Goal: Information Seeking & Learning: Learn about a topic

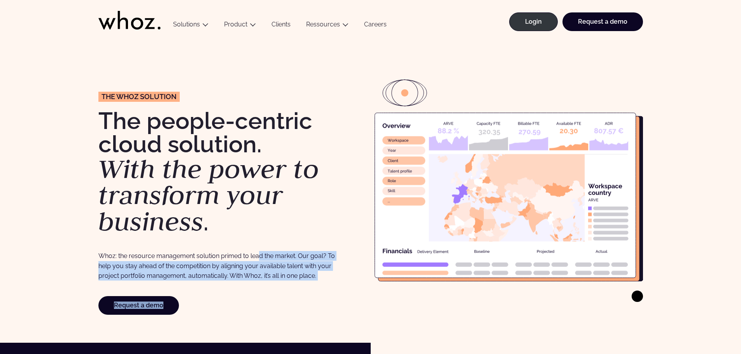
drag, startPoint x: 259, startPoint y: 250, endPoint x: 285, endPoint y: 292, distance: 49.8
click at [285, 292] on div "The Whoz solution The people-centric cloud solution. With the power to transfor…" at bounding box center [232, 191] width 268 height 248
click at [298, 276] on p "Whoz: the resource management solution primed to lead the market. Our goal? To …" at bounding box center [219, 266] width 242 height 30
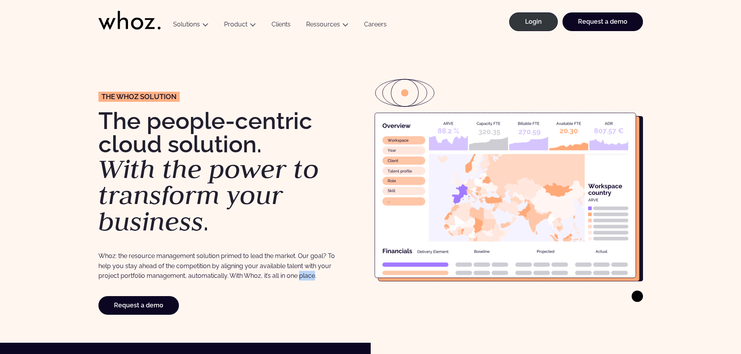
click at [298, 276] on p "Whoz: the resource management solution primed to lead the market. Our goal? To …" at bounding box center [219, 266] width 242 height 30
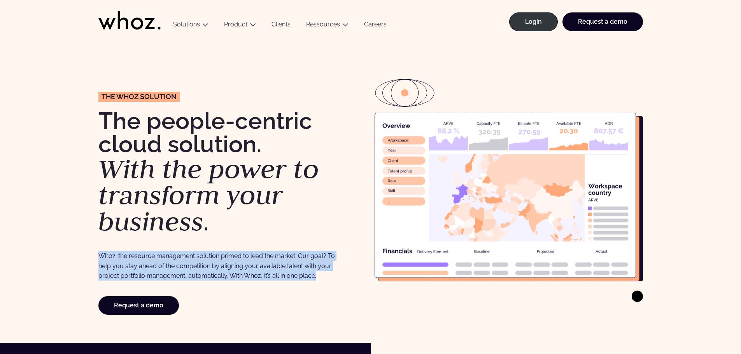
click at [298, 276] on p "Whoz: the resource management solution primed to lead the market. Our goal? To …" at bounding box center [219, 266] width 242 height 30
click at [299, 272] on p "Whoz: the resource management solution primed to lead the market. Our goal? To …" at bounding box center [219, 266] width 242 height 30
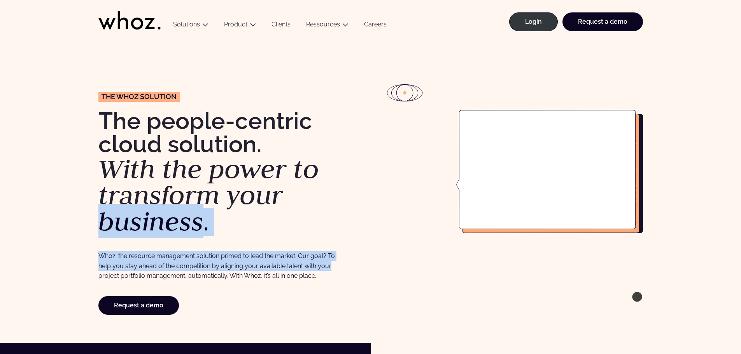
drag, startPoint x: 331, startPoint y: 271, endPoint x: 279, endPoint y: 169, distance: 114.3
click at [279, 171] on div "The Whoz solution The people-centric cloud solution. With the power to transfor…" at bounding box center [232, 191] width 268 height 248
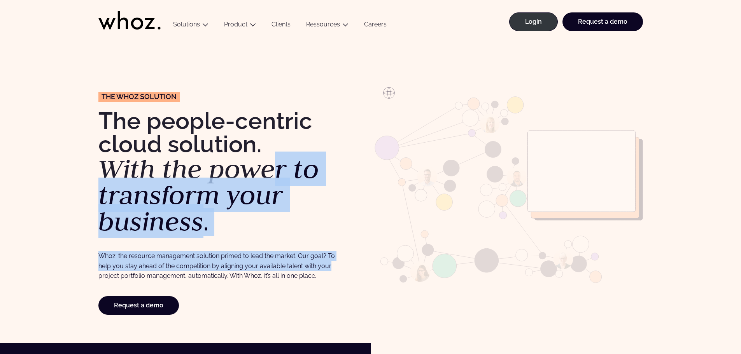
click at [280, 166] on em "With the power to transform your business" at bounding box center [208, 195] width 221 height 87
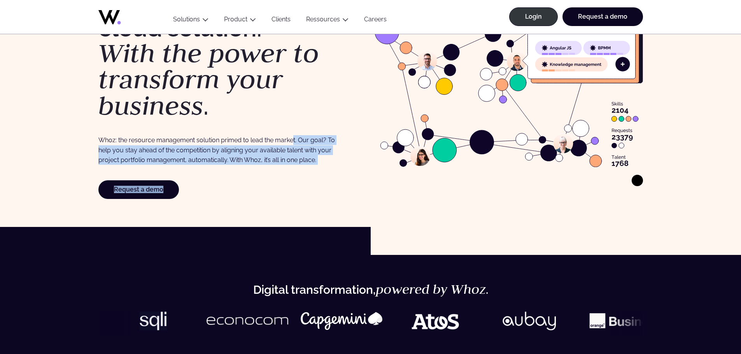
drag, startPoint x: 285, startPoint y: 166, endPoint x: 293, endPoint y: 109, distance: 57.8
click at [293, 110] on div "The Whoz solution The people-centric cloud solution. With the power to transfor…" at bounding box center [232, 75] width 268 height 248
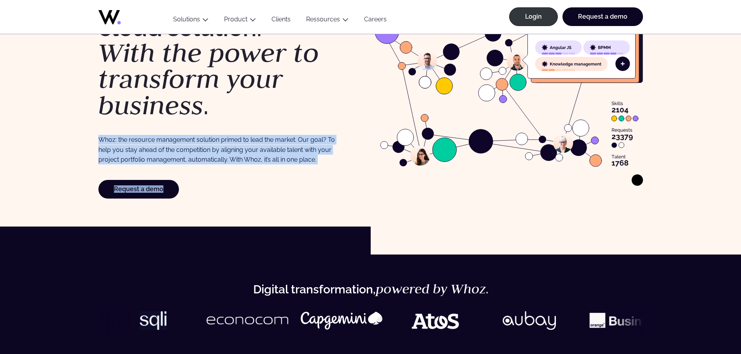
click at [231, 154] on p "Whoz: the resource management solution primed to lead the market. Our goal? To …" at bounding box center [219, 150] width 242 height 30
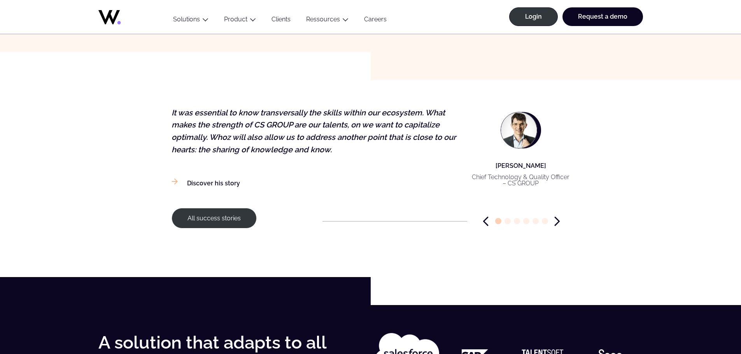
scroll to position [855, 0]
click at [560, 220] on div at bounding box center [521, 221] width 96 height 10
click at [556, 220] on icon "Next slide" at bounding box center [556, 221] width 5 height 10
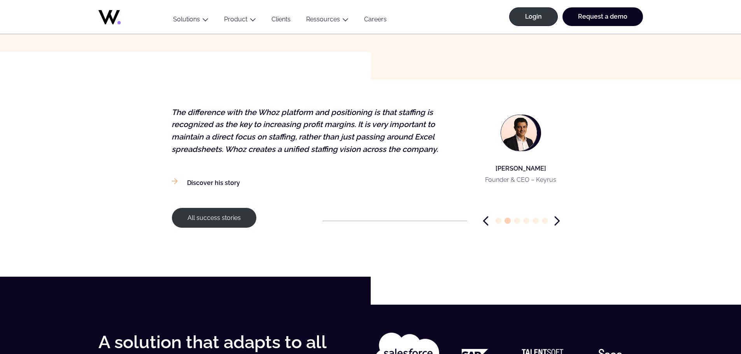
click at [556, 220] on icon "Next slide" at bounding box center [556, 221] width 5 height 10
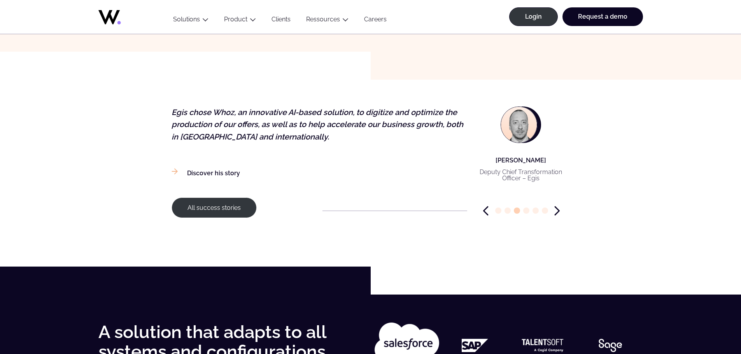
click at [554, 213] on icon "Next slide" at bounding box center [556, 211] width 5 height 10
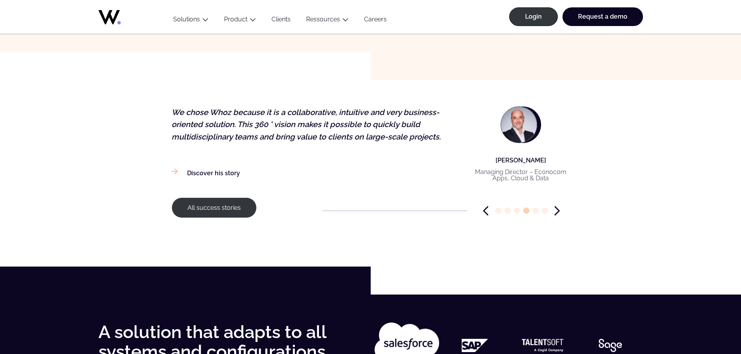
click at [554, 213] on icon "Next slide" at bounding box center [556, 211] width 5 height 10
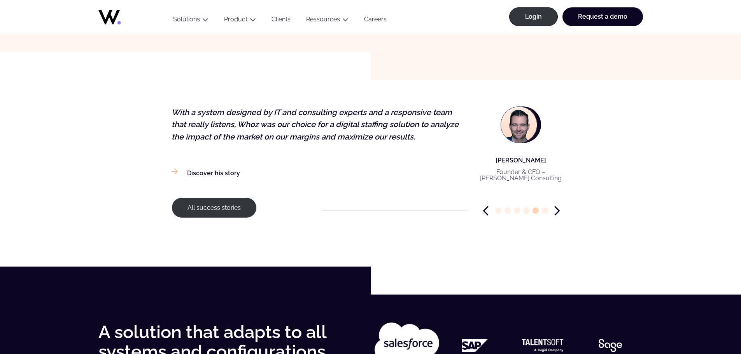
click at [554, 213] on icon "Next slide" at bounding box center [556, 211] width 5 height 10
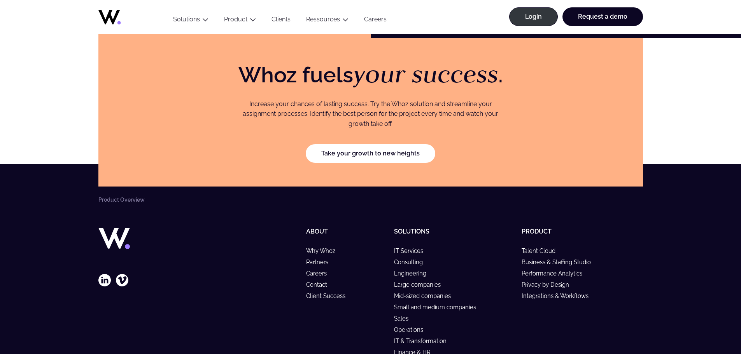
scroll to position [1397, 0]
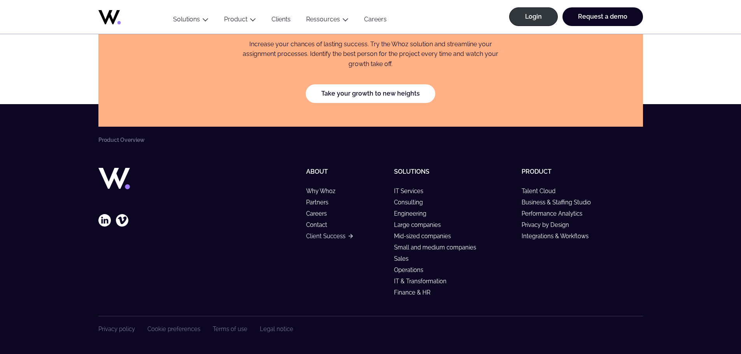
click at [328, 237] on link "Client Success" at bounding box center [329, 236] width 46 height 7
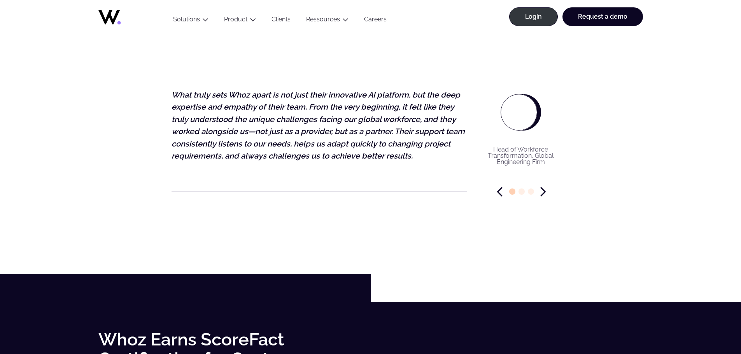
scroll to position [1866, 0]
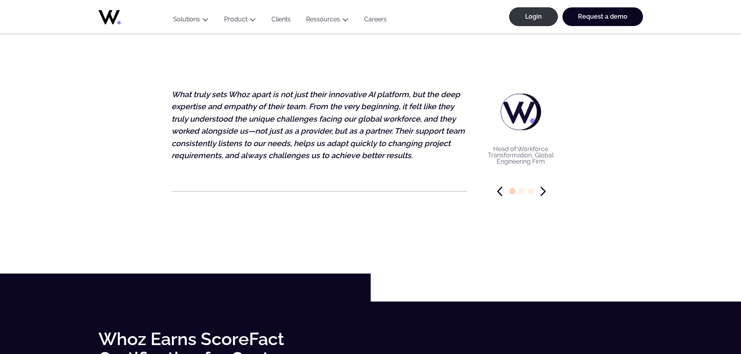
click at [546, 190] on div at bounding box center [521, 192] width 96 height 10
click at [542, 190] on icon "Next slide" at bounding box center [543, 191] width 4 height 8
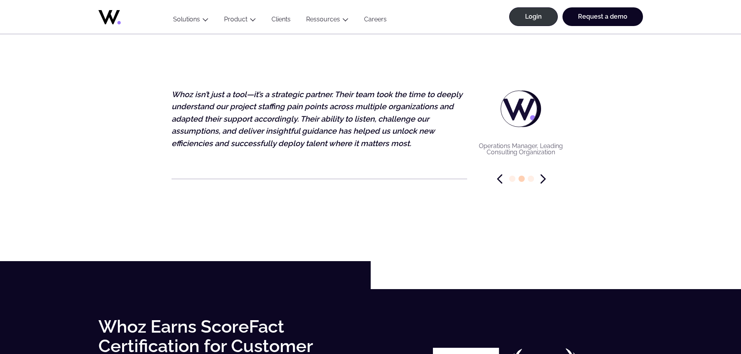
click at [545, 175] on icon "Next slide" at bounding box center [542, 179] width 5 height 10
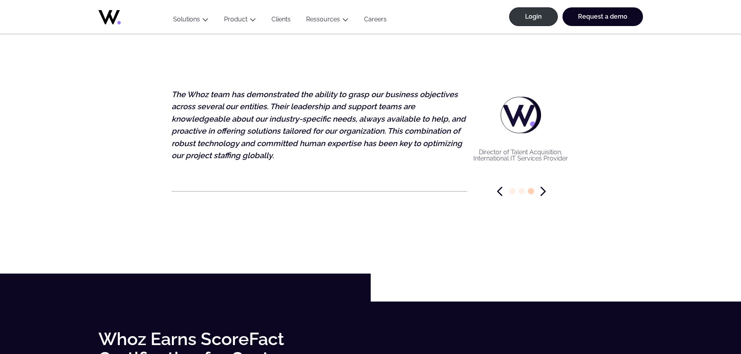
click at [499, 194] on icon "Previous slide" at bounding box center [499, 192] width 5 height 10
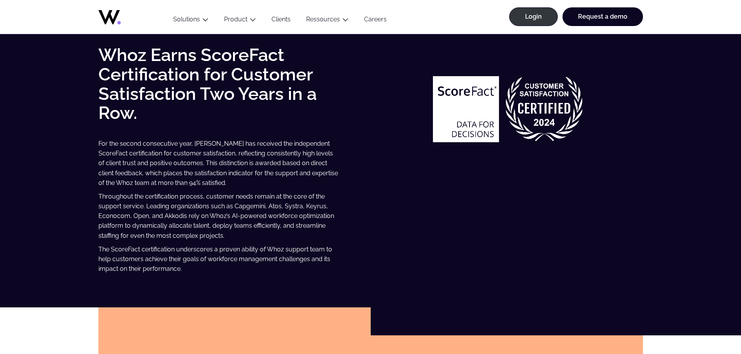
scroll to position [2138, 0]
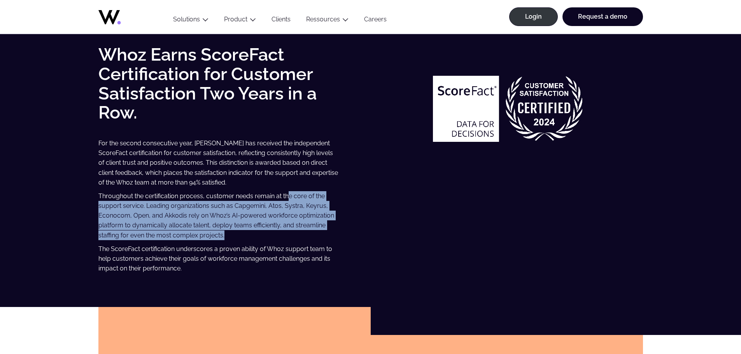
drag, startPoint x: 286, startPoint y: 195, endPoint x: 285, endPoint y: 237, distance: 42.4
click at [285, 237] on p "Throughout the certification process, customer needs remain at the core of the …" at bounding box center [219, 215] width 242 height 49
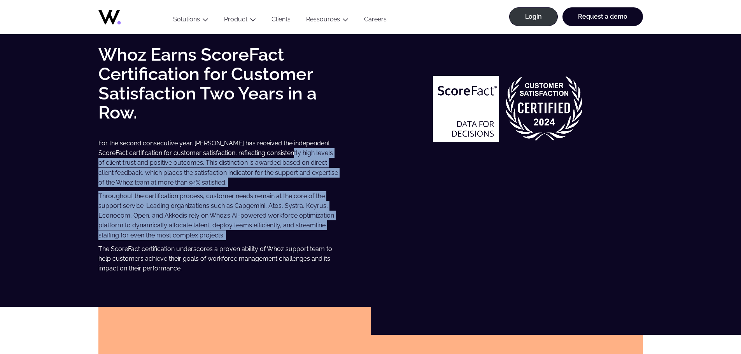
drag, startPoint x: 285, startPoint y: 237, endPoint x: 294, endPoint y: 144, distance: 94.1
click at [294, 145] on div "Whoz Earns ScoreFact Certification for Customer Satisfaction Two Years in a Row…" at bounding box center [232, 159] width 268 height 228
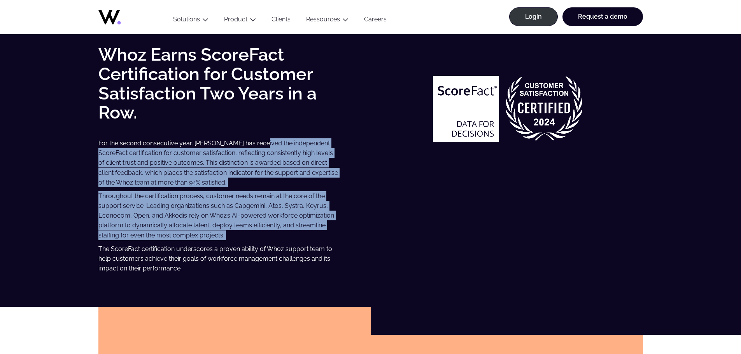
click at [294, 130] on div "Whoz Earns ScoreFact Certification for Customer Satisfaction Two Years in a Row…" at bounding box center [232, 159] width 268 height 228
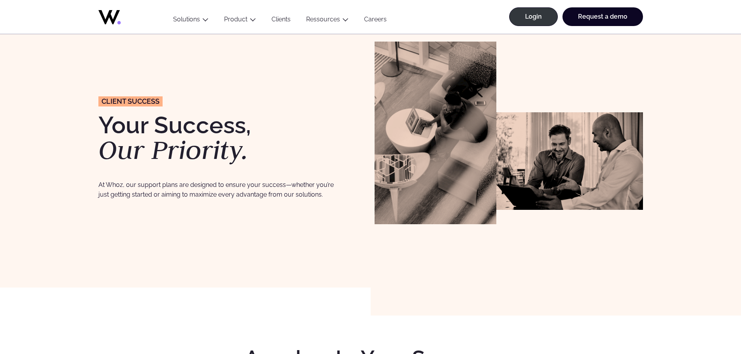
scroll to position [0, 0]
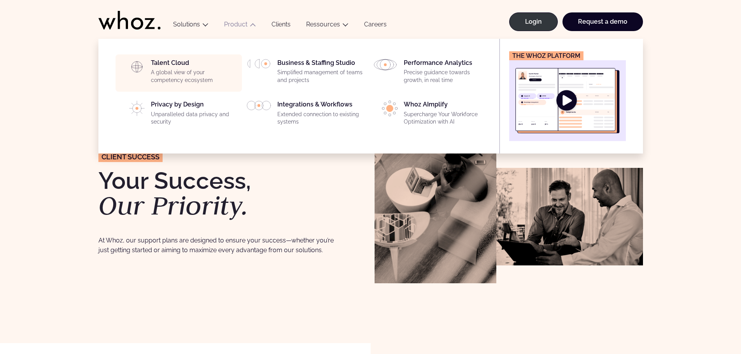
click at [194, 76] on p "A global view of your competency ecosystem" at bounding box center [194, 76] width 86 height 15
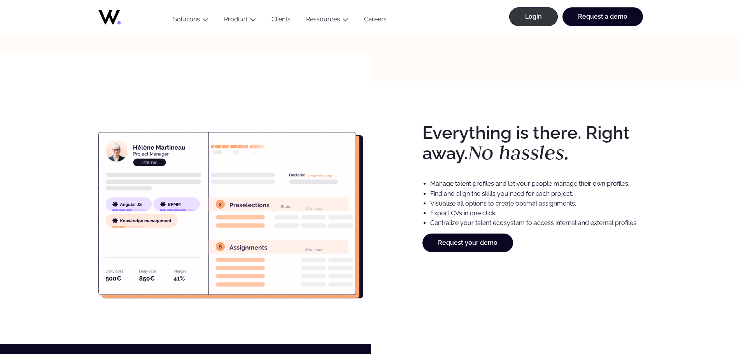
scroll to position [1322, 0]
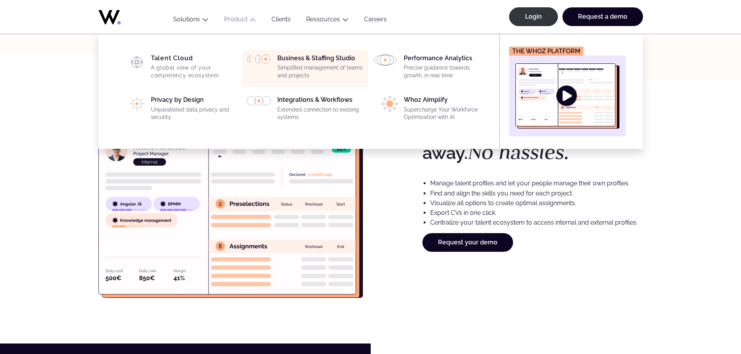
click at [287, 68] on p "Simplified management of teams and projects" at bounding box center [320, 71] width 86 height 15
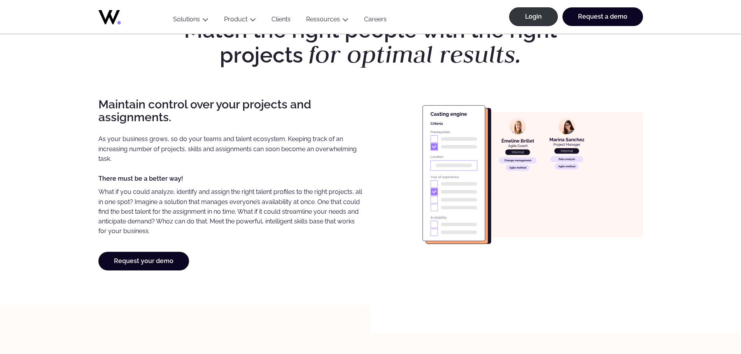
scroll to position [545, 0]
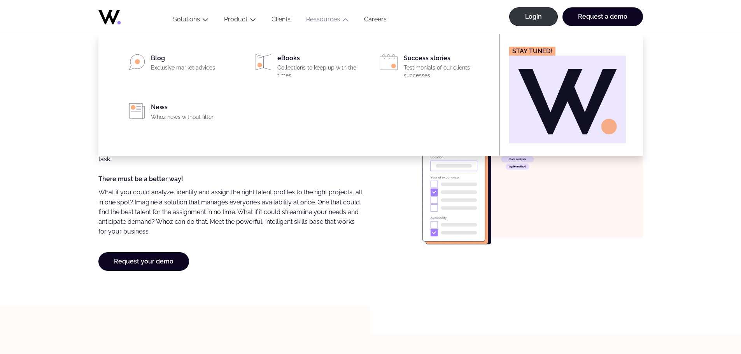
click at [328, 18] on link "Ressources" at bounding box center [323, 19] width 34 height 7
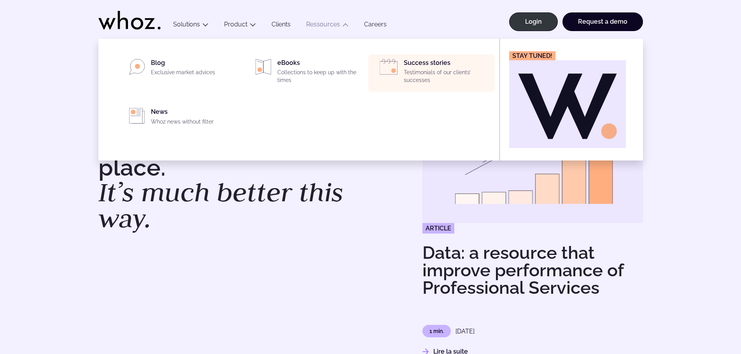
click at [411, 71] on p "Testimonials of our clients’ successes" at bounding box center [447, 76] width 86 height 15
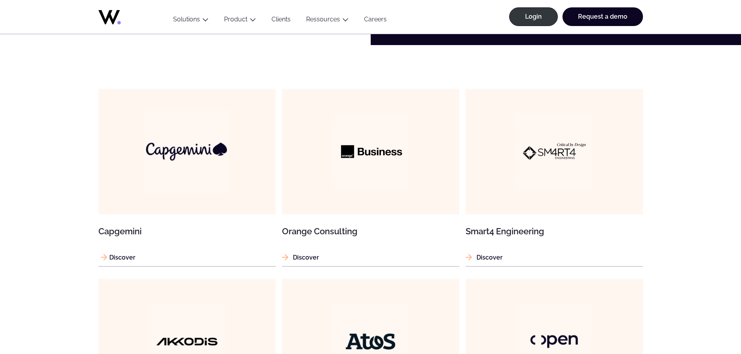
scroll to position [428, 0]
click at [159, 183] on img at bounding box center [186, 152] width 85 height 85
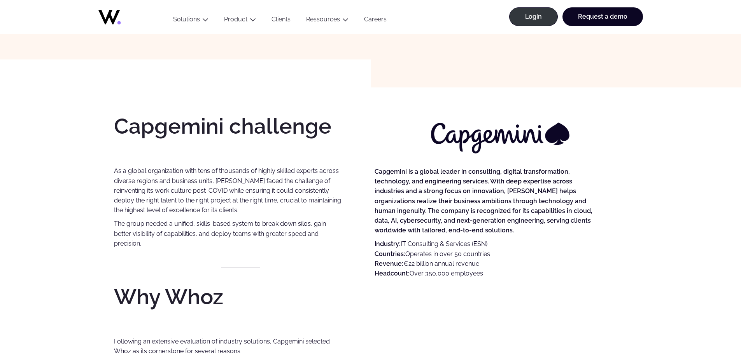
scroll to position [233, 0]
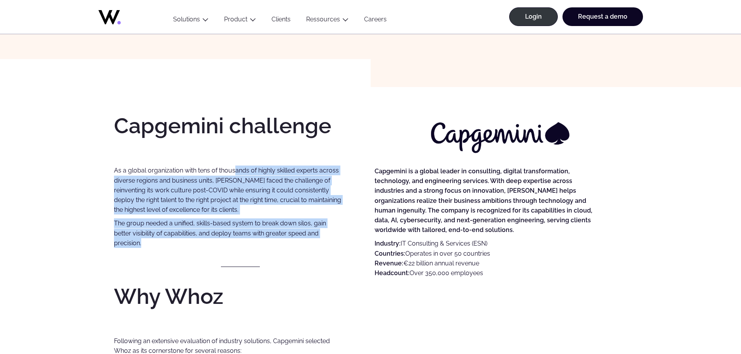
drag, startPoint x: 236, startPoint y: 170, endPoint x: 224, endPoint y: 246, distance: 77.2
click at [224, 246] on div "Capgemini challenge As a global organization with tens of thousands of highly s…" at bounding box center [240, 280] width 253 height 331
click at [224, 246] on p "The group needed a unified, skills-based system to break down silos, gain bette…" at bounding box center [228, 234] width 228 height 30
drag, startPoint x: 224, startPoint y: 246, endPoint x: 218, endPoint y: 170, distance: 76.9
click at [218, 171] on div "Capgemini challenge As a global organization with tens of thousands of highly s…" at bounding box center [240, 280] width 253 height 331
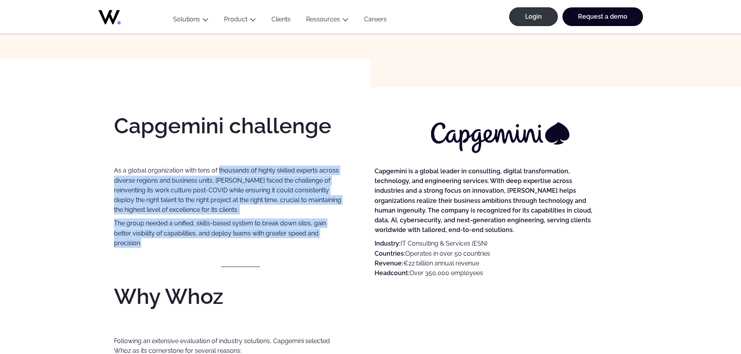
click at [218, 169] on p "As a global organization with tens of thousands of highly skilled experts acros…" at bounding box center [228, 185] width 228 height 59
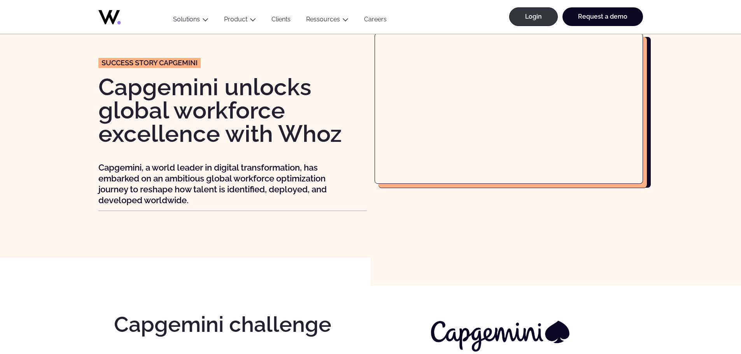
scroll to position [0, 0]
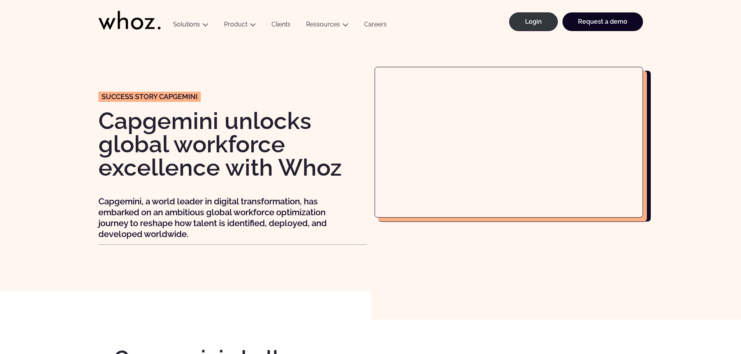
click at [282, 24] on link "Clients" at bounding box center [281, 26] width 35 height 11
